Goal: Task Accomplishment & Management: Use online tool/utility

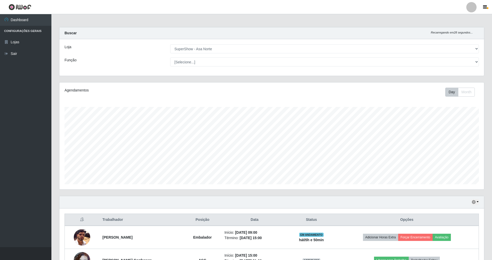
select select "71"
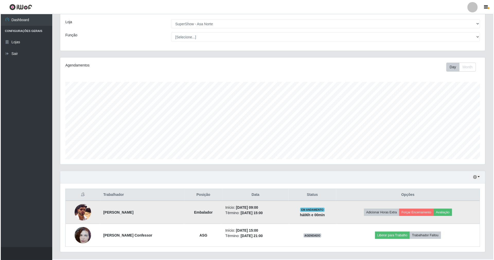
scroll to position [37, 0]
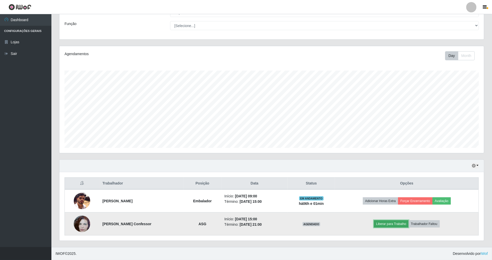
click at [400, 221] on button "Liberar para Trabalho" at bounding box center [391, 223] width 35 height 7
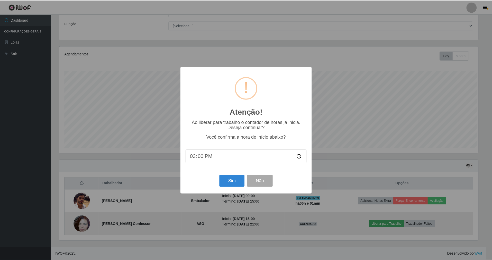
scroll to position [107, 420]
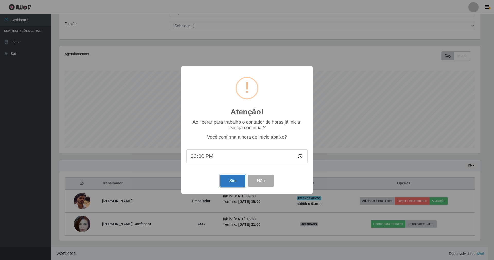
click at [231, 180] on button "Sim" at bounding box center [232, 180] width 25 height 12
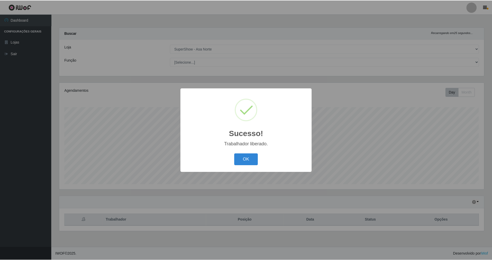
scroll to position [107, 426]
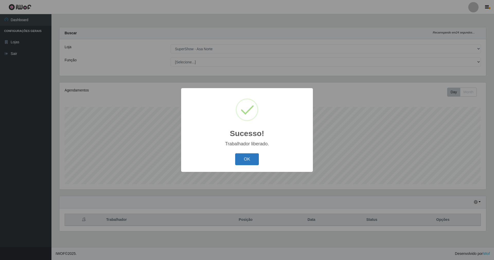
click at [244, 159] on button "OK" at bounding box center [247, 159] width 24 height 12
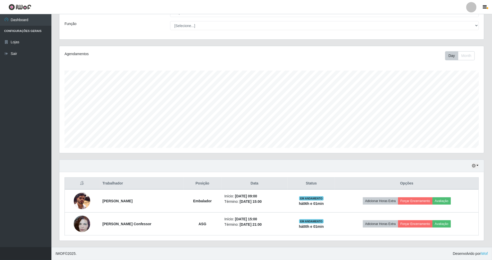
scroll to position [37, 0]
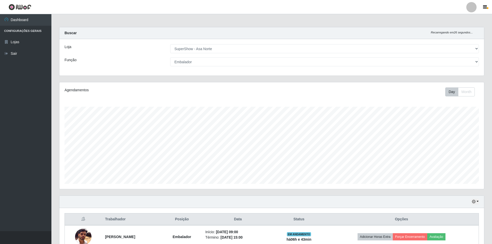
select select "71"
select select "1"
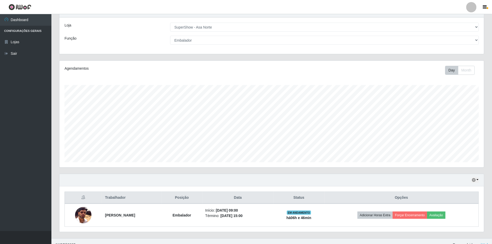
scroll to position [30, 0]
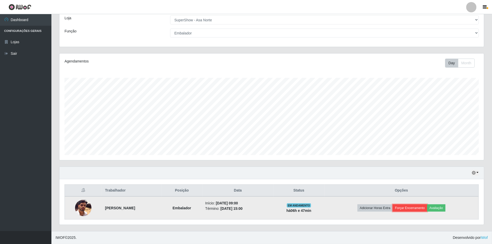
click at [420, 208] on button "Forçar Encerramento" at bounding box center [410, 207] width 34 height 7
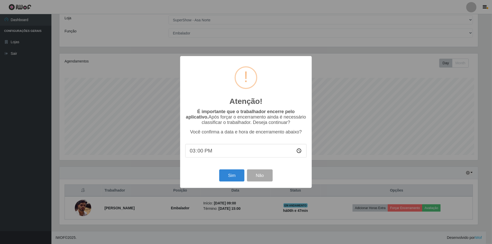
scroll to position [107, 420]
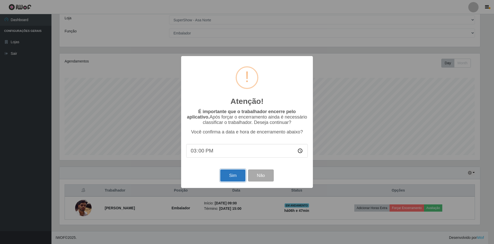
click at [232, 177] on button "Sim" at bounding box center [232, 176] width 25 height 12
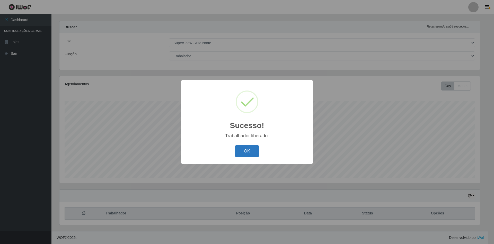
click at [246, 153] on button "OK" at bounding box center [247, 151] width 24 height 12
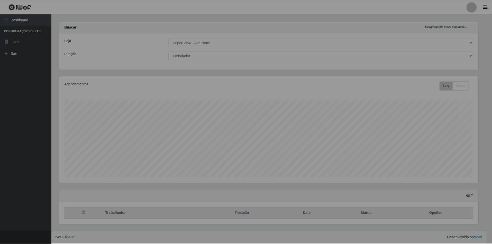
scroll to position [107, 425]
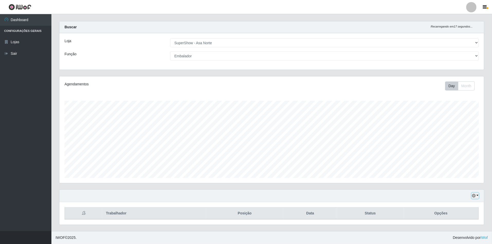
click at [476, 193] on button "button" at bounding box center [475, 196] width 7 height 6
click at [461, 155] on button "1 dia" at bounding box center [459, 154] width 41 height 11
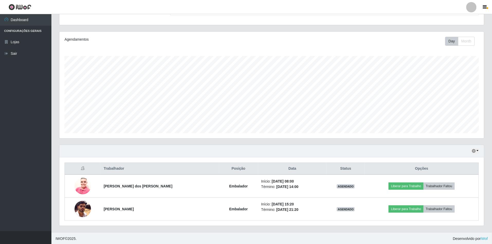
scroll to position [53, 0]
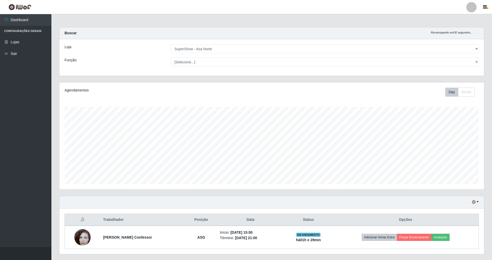
select select "71"
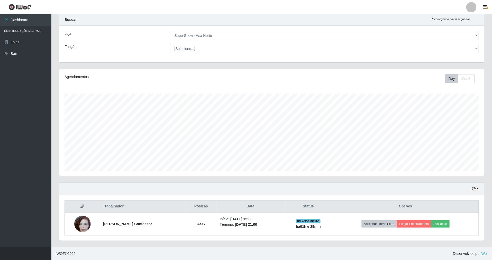
scroll to position [107, 425]
